Goal: Task Accomplishment & Management: Manage account settings

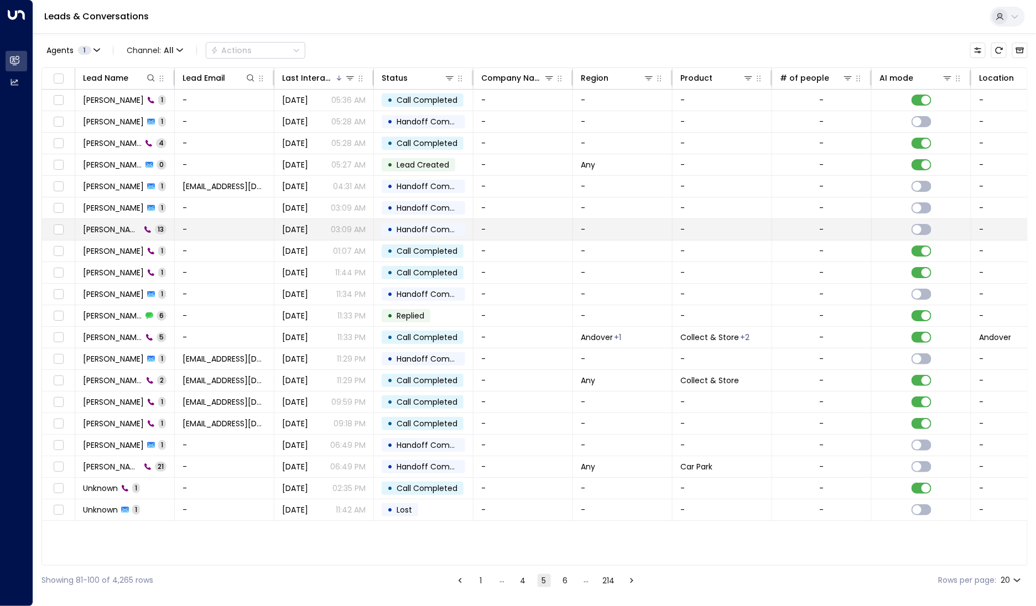
click at [132, 230] on span "[PERSON_NAME]" at bounding box center [112, 229] width 58 height 11
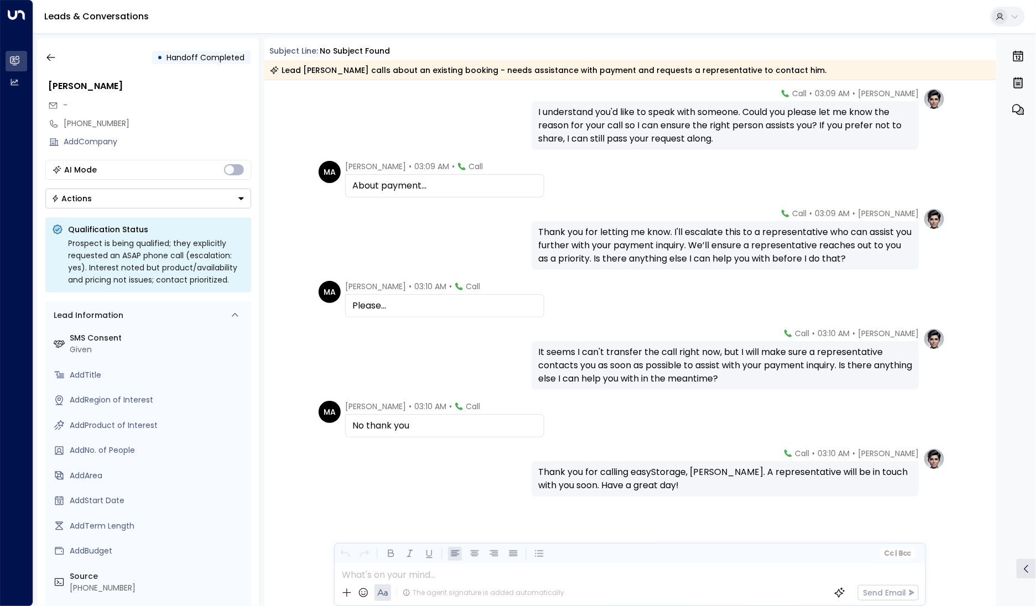
scroll to position [349, 0]
click at [55, 52] on icon "button" at bounding box center [50, 57] width 11 height 11
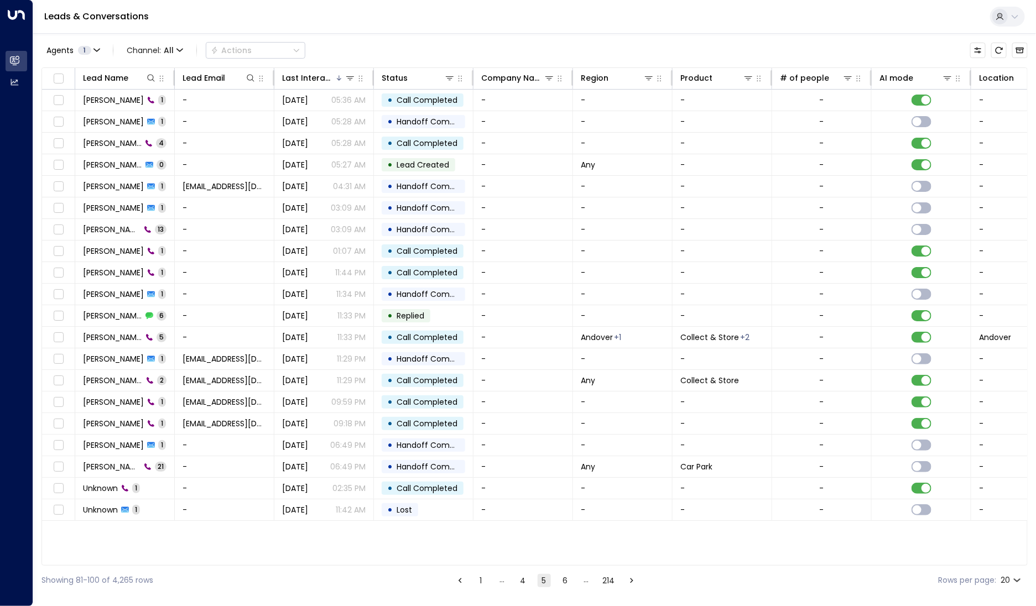
click at [528, 584] on button "4" at bounding box center [523, 580] width 13 height 13
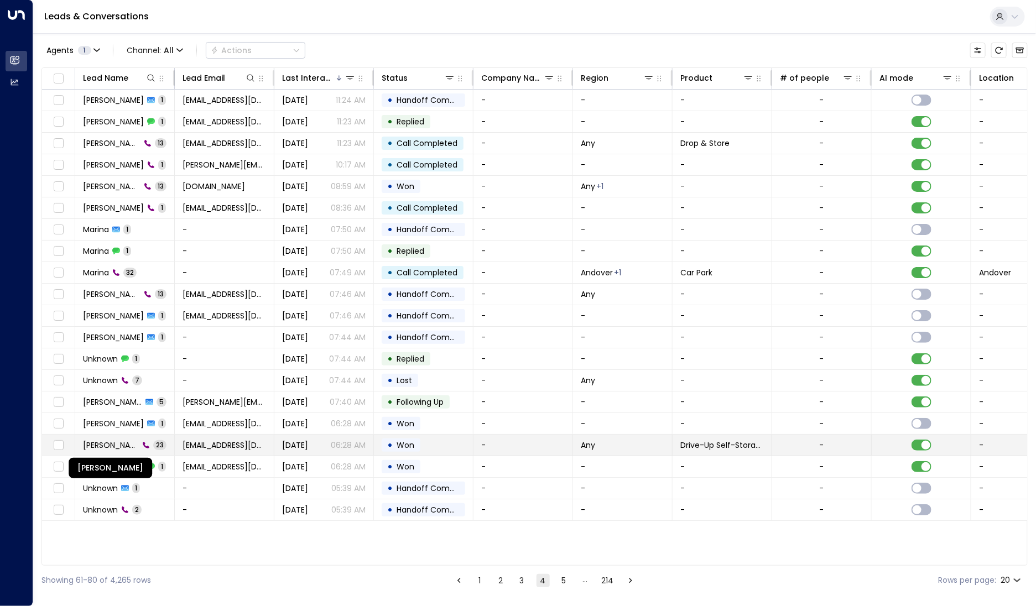
click at [126, 444] on span "[PERSON_NAME]" at bounding box center [111, 445] width 56 height 11
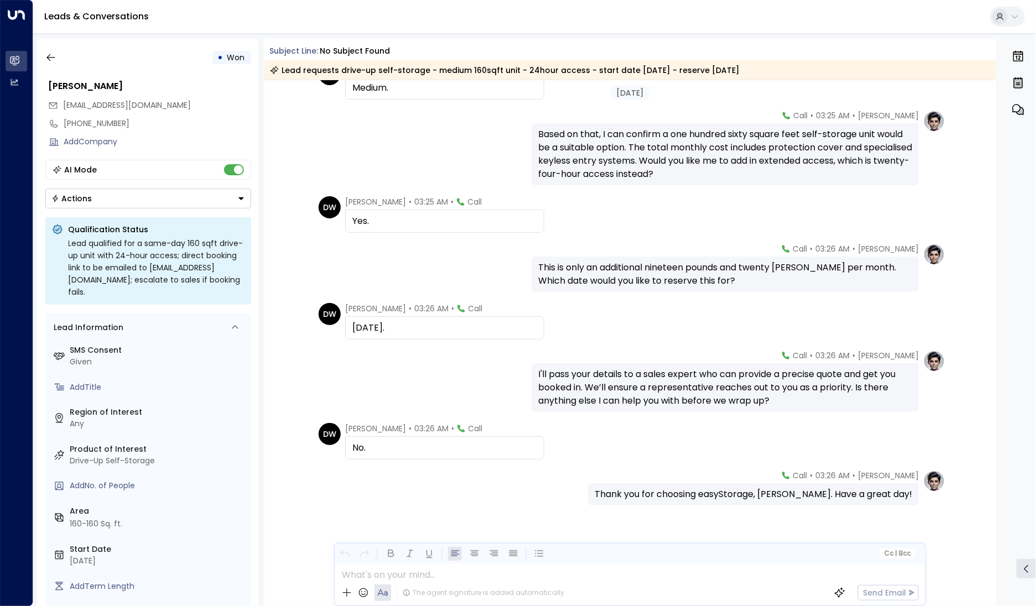
scroll to position [896, 0]
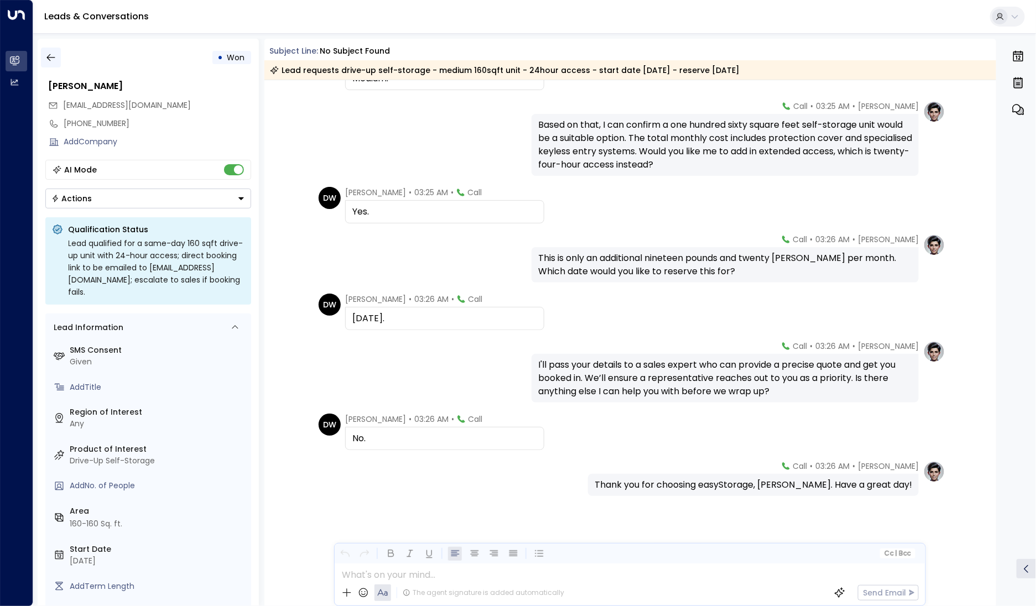
click at [51, 54] on icon "button" at bounding box center [50, 57] width 11 height 11
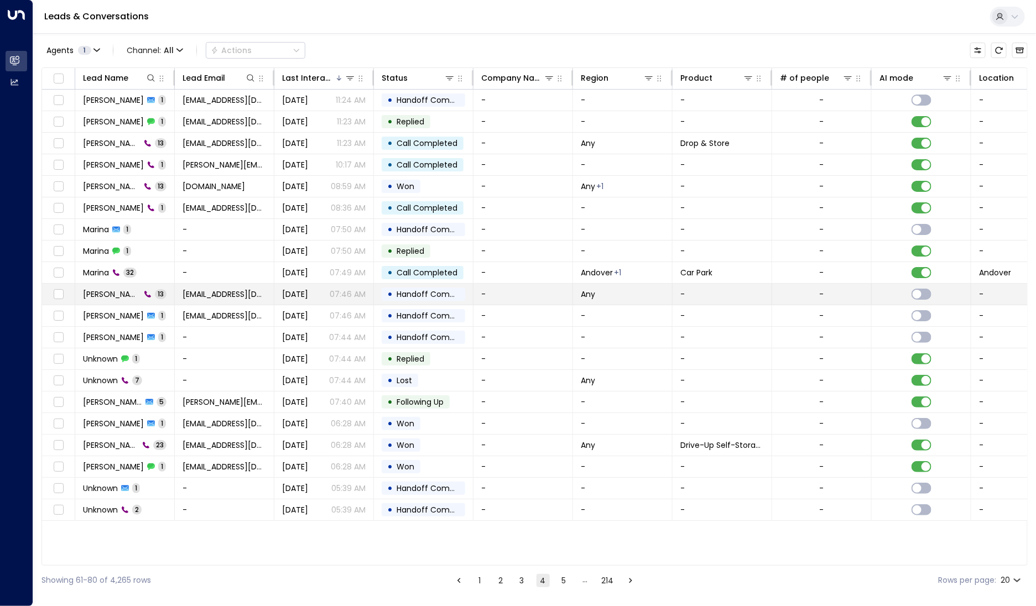
click at [108, 294] on span "[PERSON_NAME]" at bounding box center [112, 294] width 58 height 11
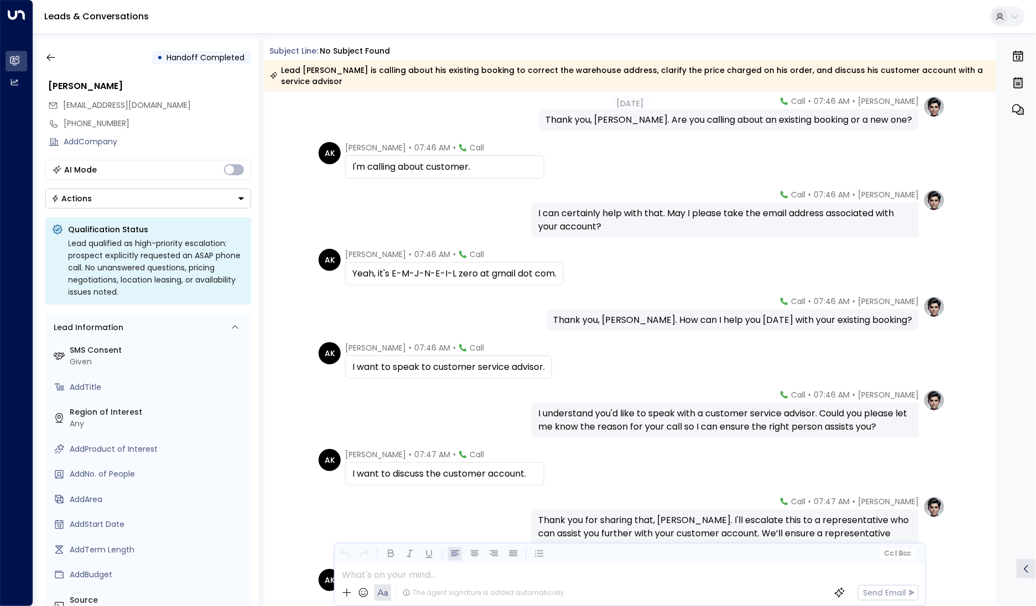
scroll to position [153, 0]
